Goal: Information Seeking & Learning: Learn about a topic

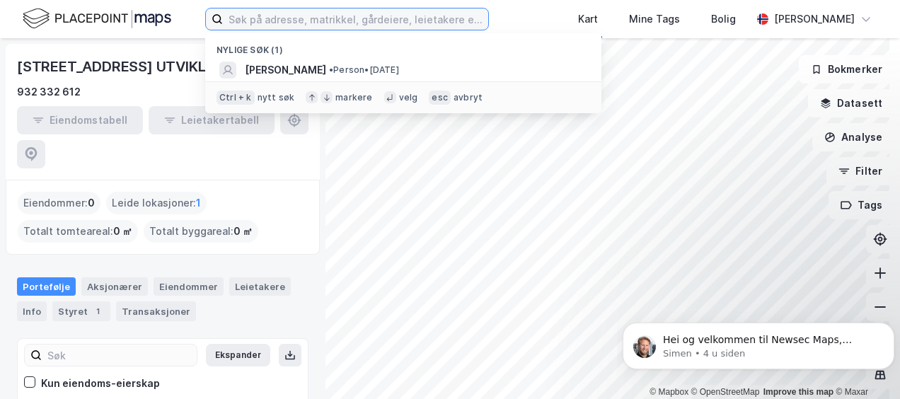
click at [296, 23] on input at bounding box center [355, 18] width 265 height 21
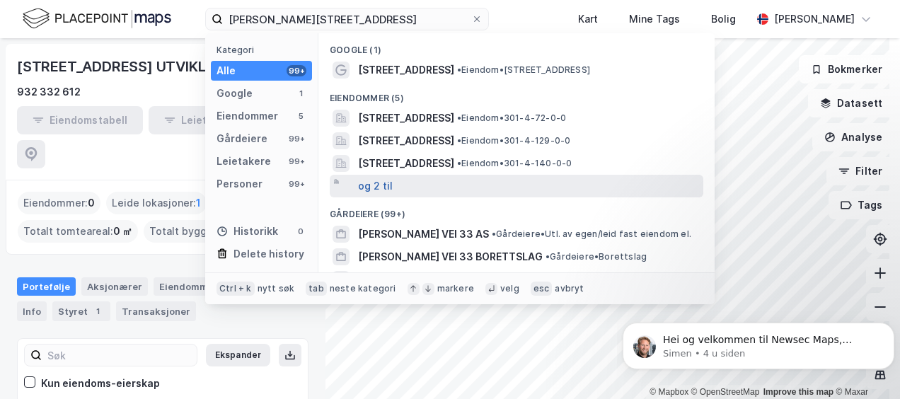
click at [383, 181] on button "og 2 til" at bounding box center [375, 186] width 35 height 17
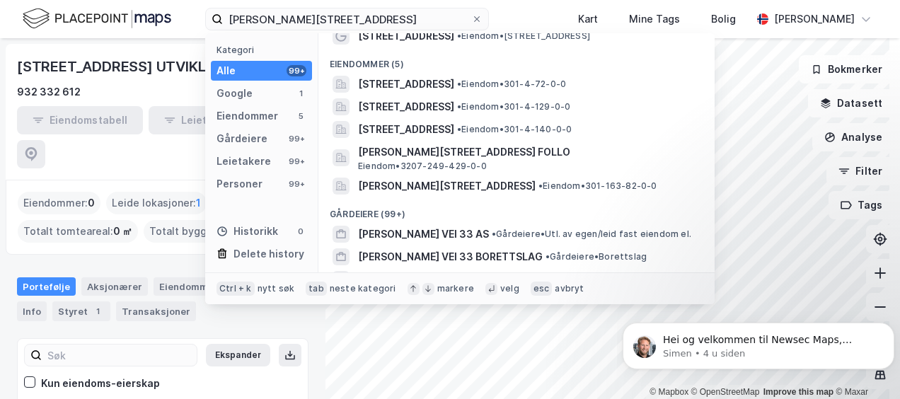
scroll to position [37, 0]
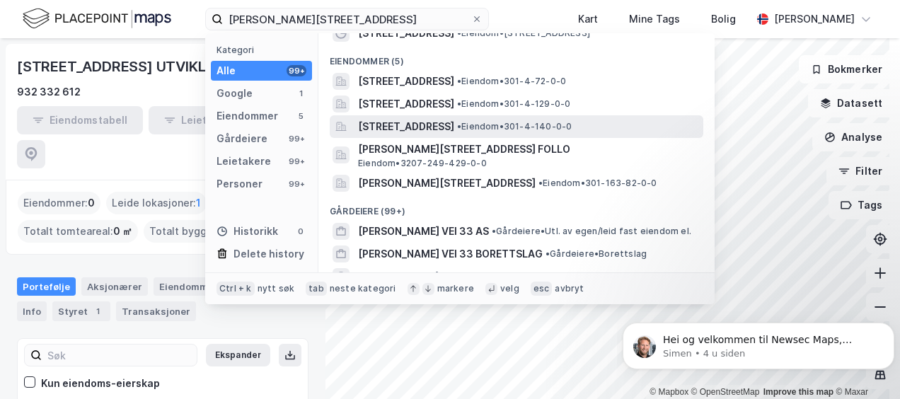
click at [402, 130] on span "[STREET_ADDRESS]" at bounding box center [406, 126] width 96 height 17
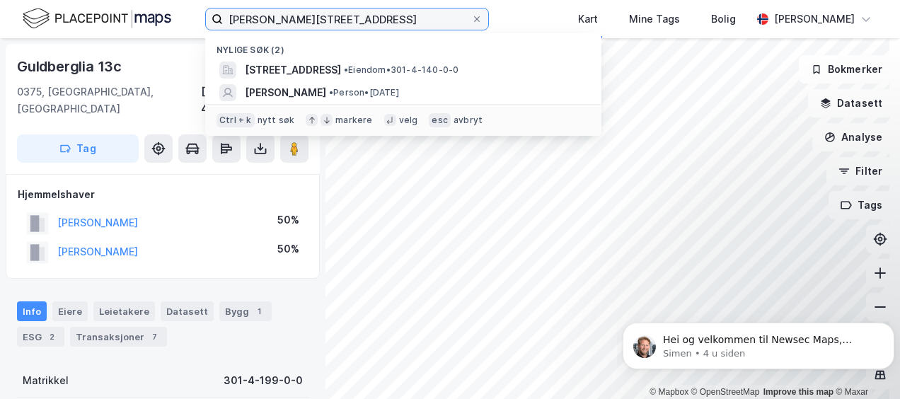
click at [366, 28] on input "[PERSON_NAME][STREET_ADDRESS]" at bounding box center [347, 18] width 248 height 21
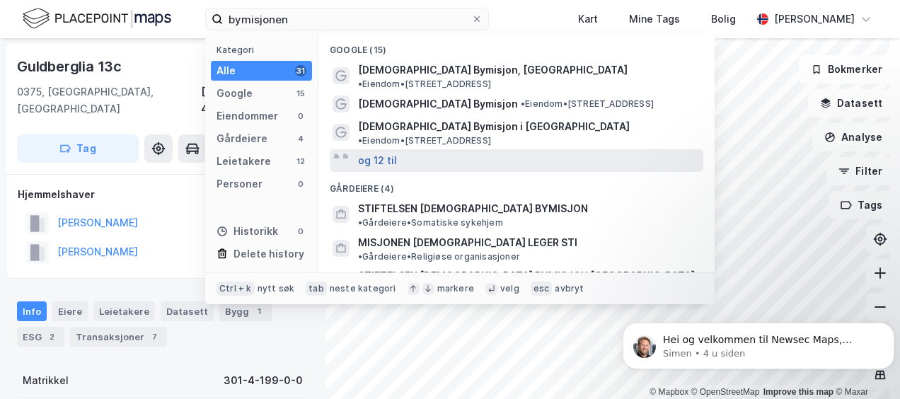
click at [378, 152] on button "og 12 til" at bounding box center [377, 160] width 39 height 17
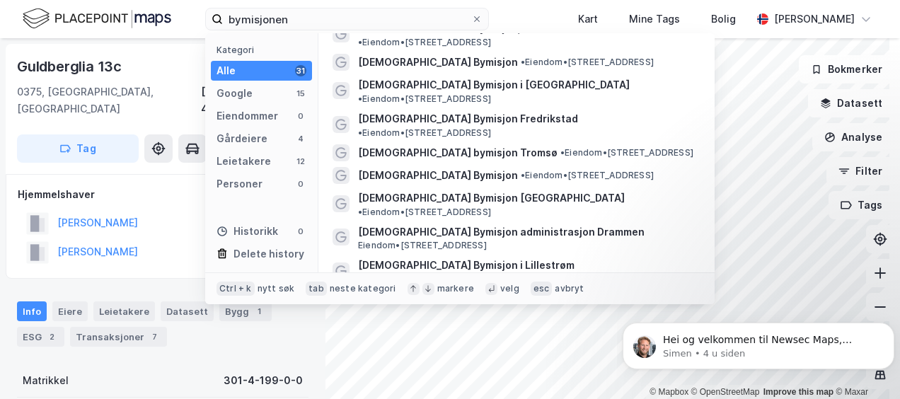
scroll to position [33, 0]
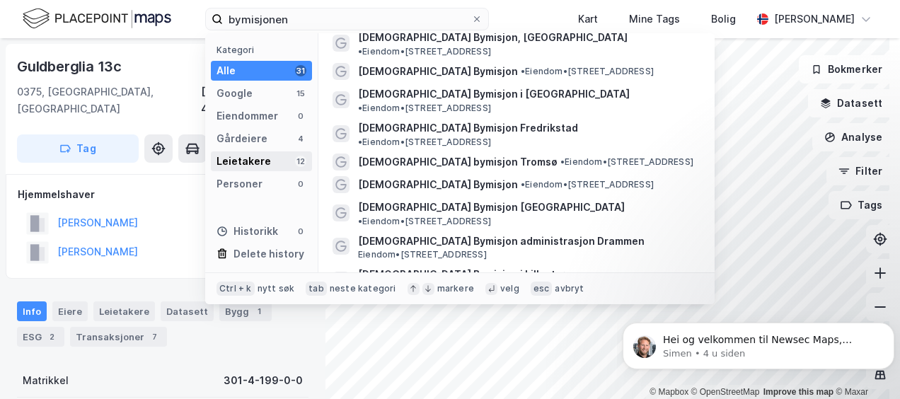
click at [239, 153] on div "Leietakere" at bounding box center [243, 161] width 54 height 17
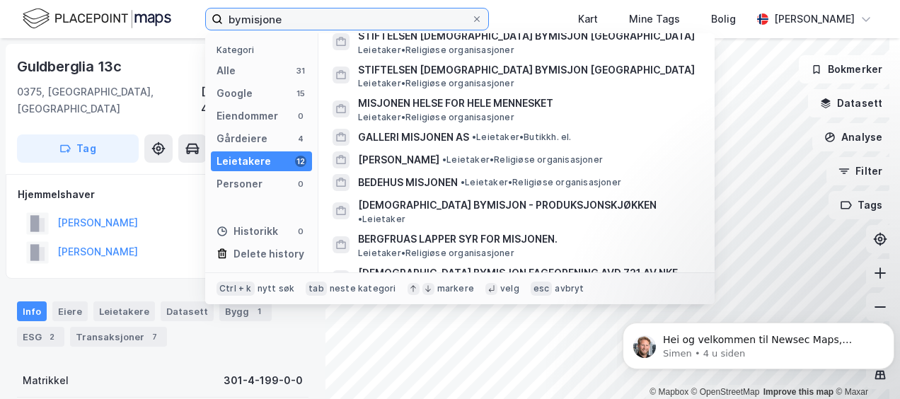
scroll to position [0, 0]
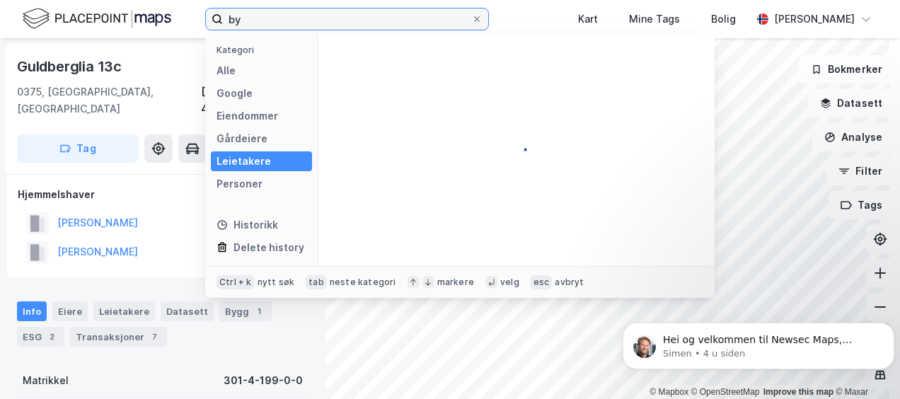
type input "b"
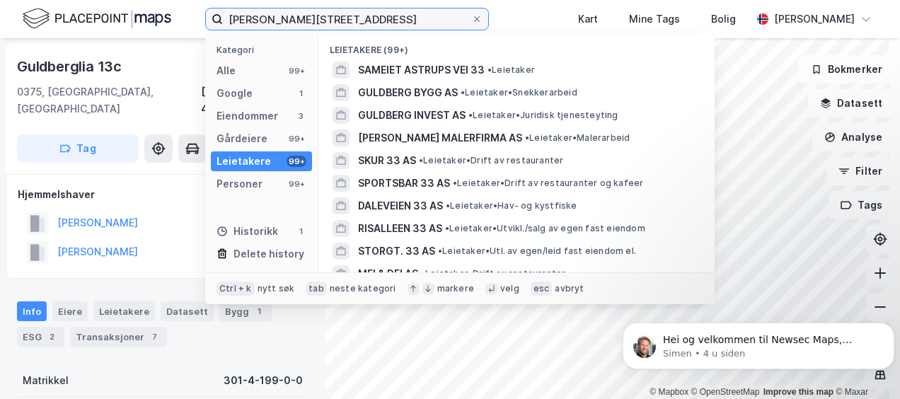
type input "[PERSON_NAME][STREET_ADDRESS]"
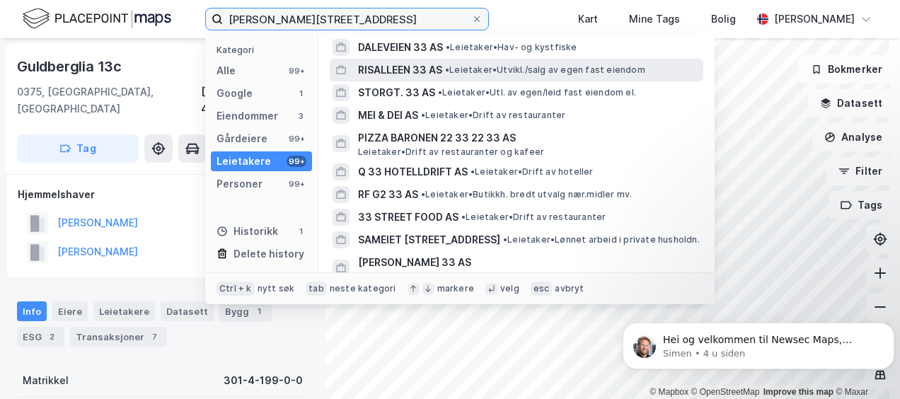
scroll to position [160, 0]
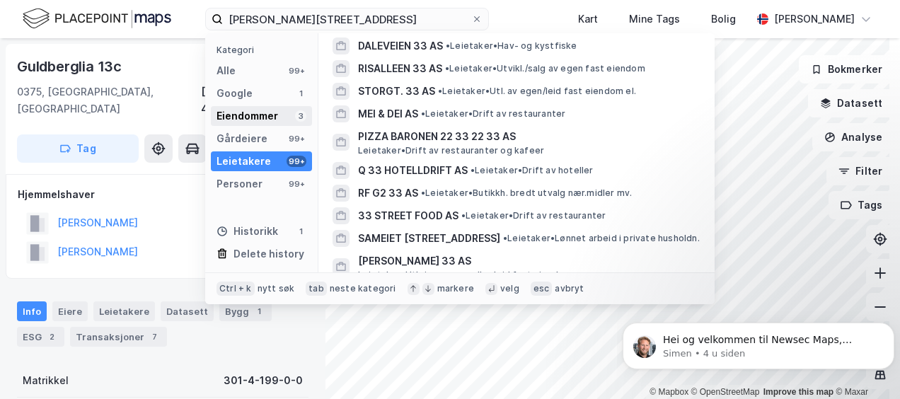
click at [260, 119] on div "Eiendommer" at bounding box center [247, 115] width 62 height 17
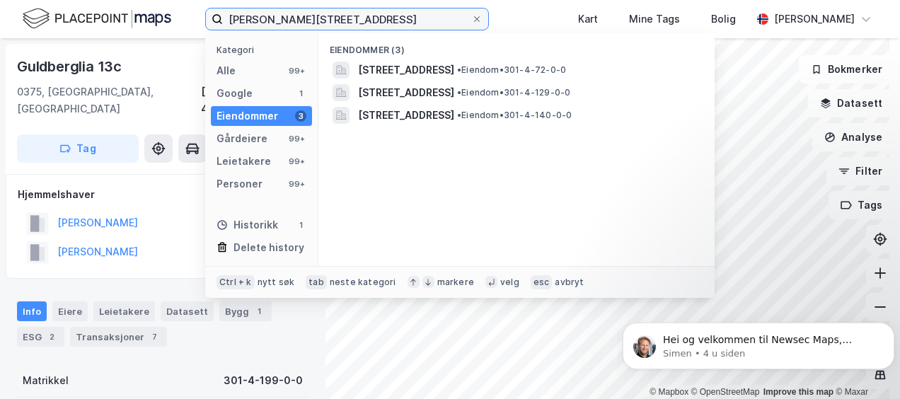
scroll to position [0, 0]
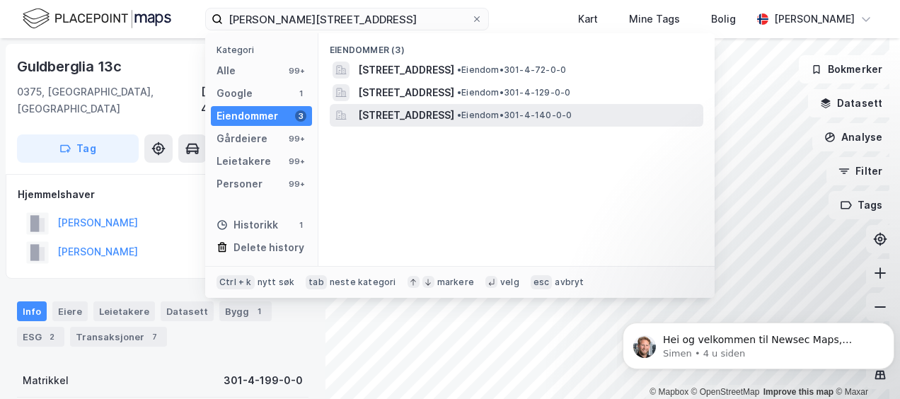
click at [414, 117] on span "[STREET_ADDRESS]" at bounding box center [406, 115] width 96 height 17
